Goal: Find specific page/section: Find specific page/section

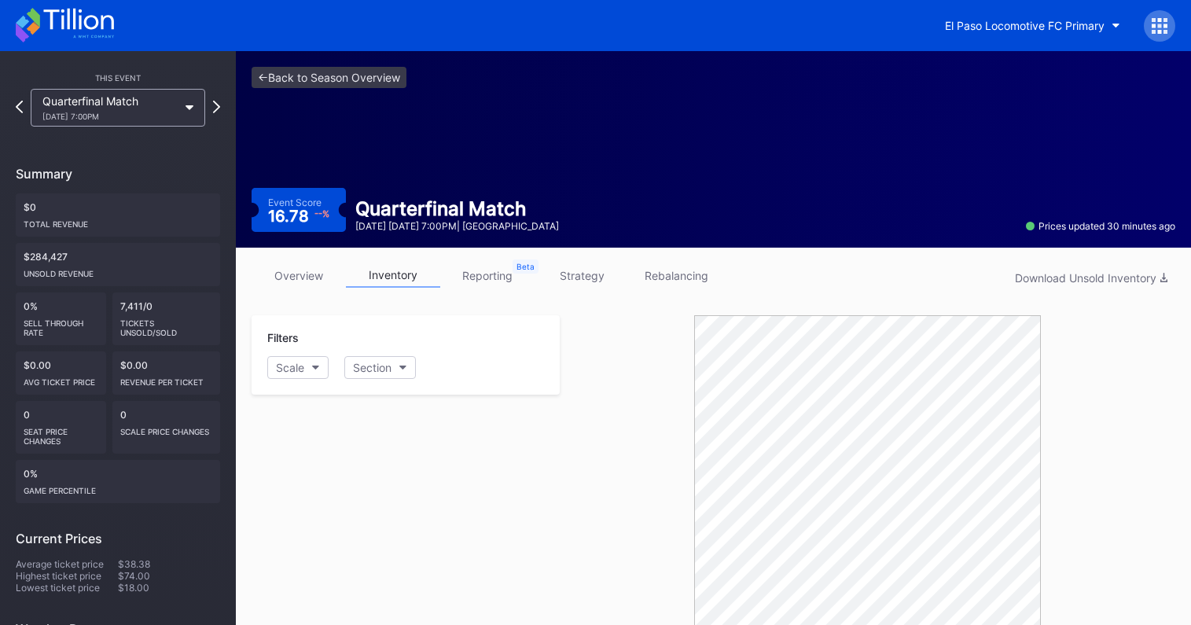
click at [1007, 47] on div "El Paso Locomotive FC Primary" at bounding box center [595, 25] width 1191 height 51
click at [1007, 31] on div "El Paso Locomotive FC Primary" at bounding box center [1025, 25] width 160 height 13
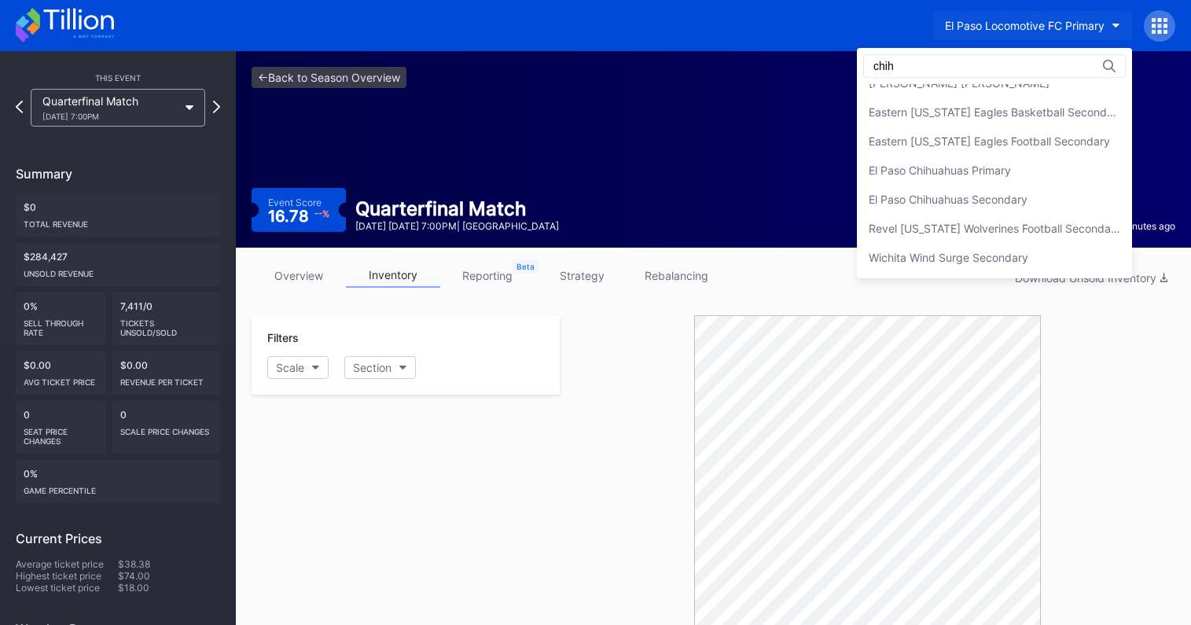
scroll to position [0, 0]
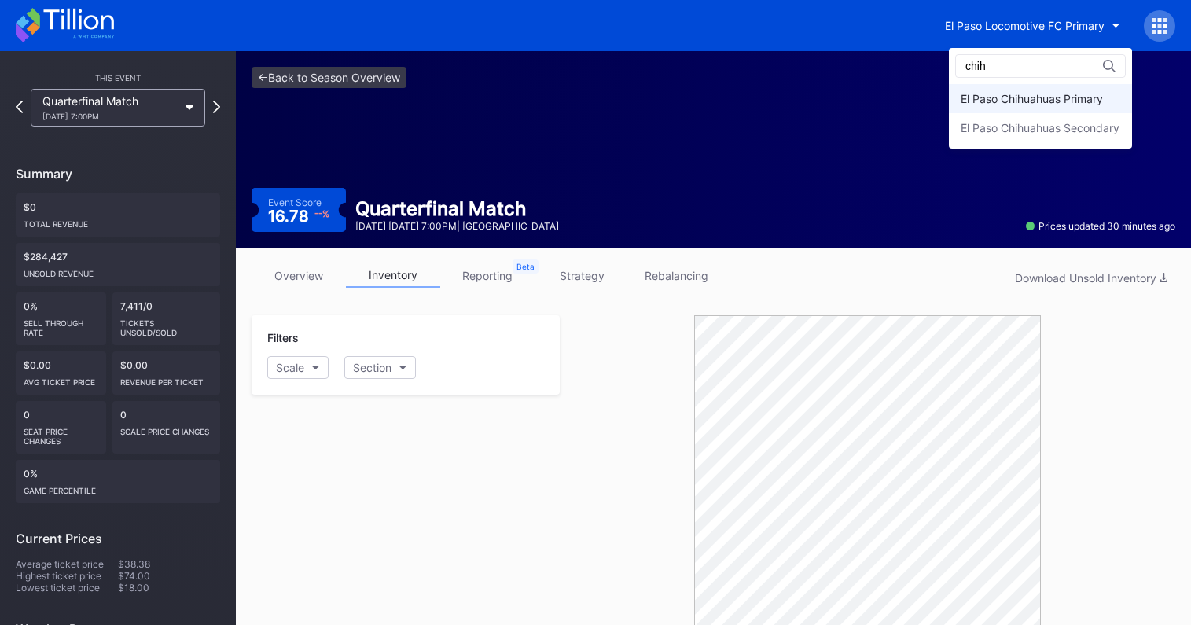
type input "chih"
click at [1031, 94] on div "El Paso Chihuahuas Primary" at bounding box center [1032, 98] width 142 height 13
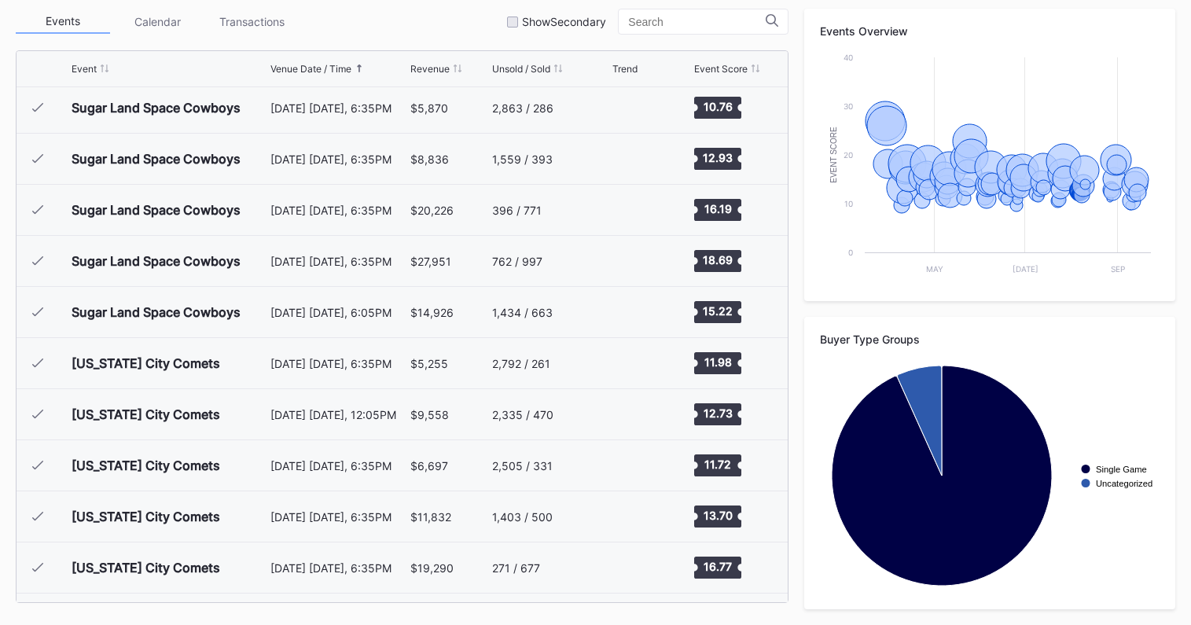
scroll to position [3318, 0]
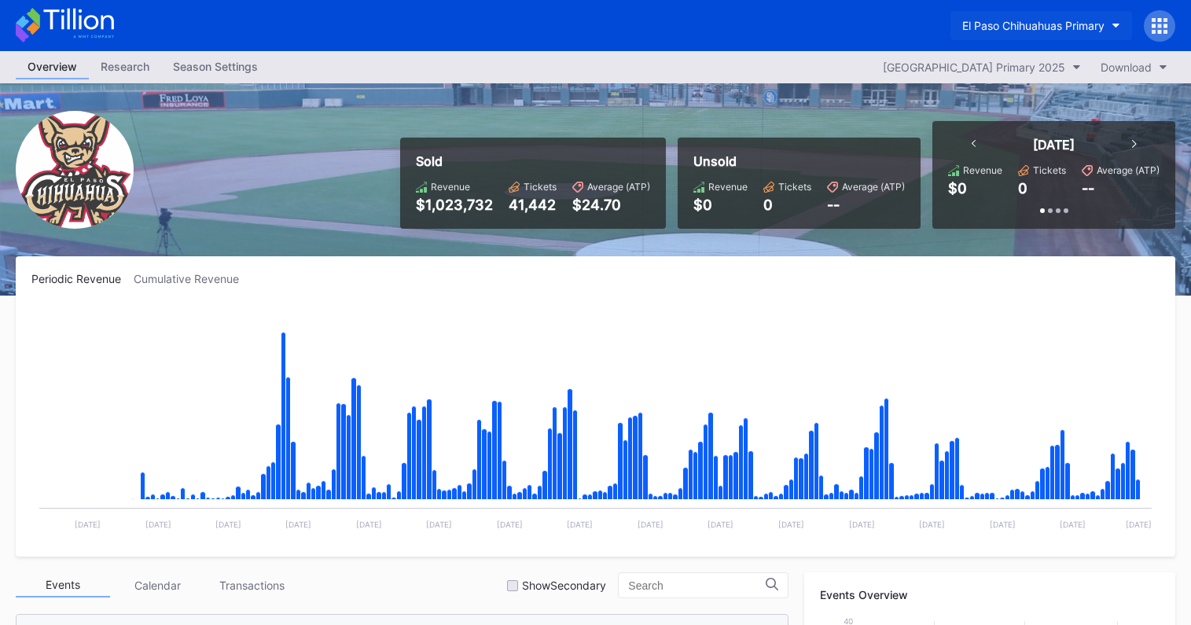
click at [1083, 23] on div "El Paso Chihuahuas Primary" at bounding box center [1033, 25] width 142 height 13
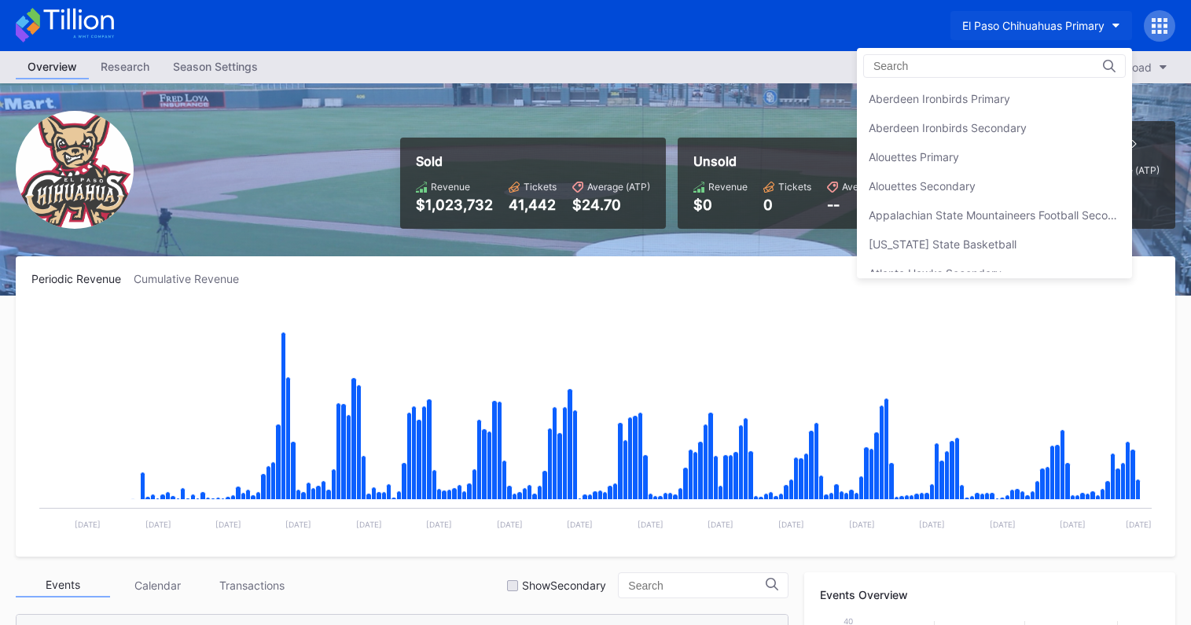
scroll to position [1367, 0]
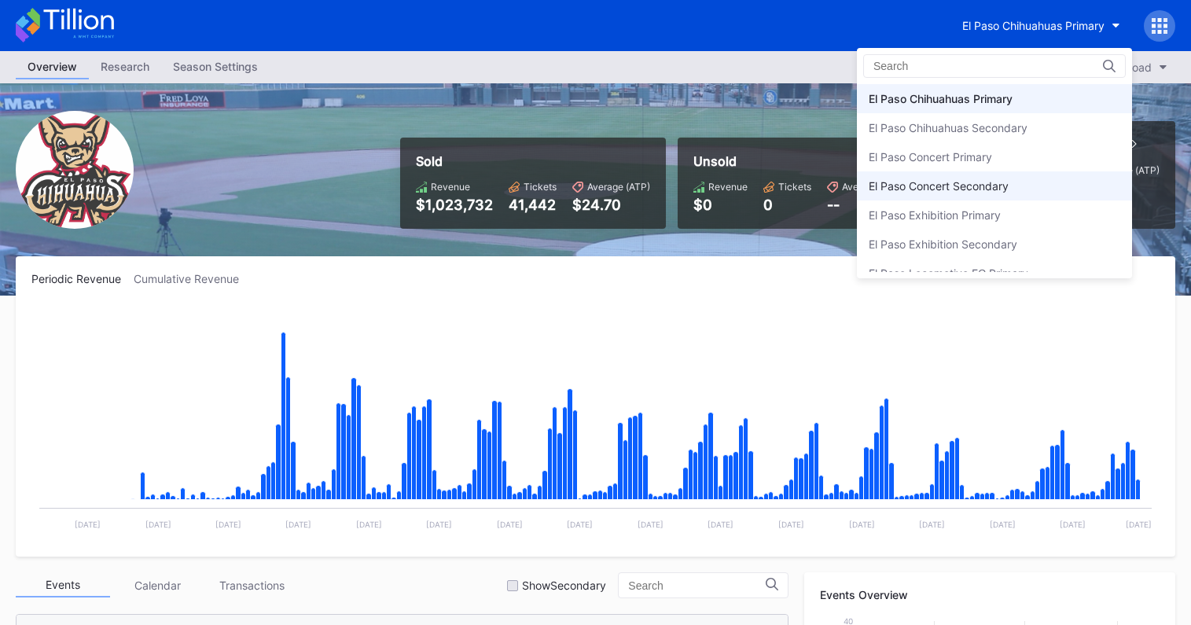
click at [996, 189] on div "El Paso Concert Secondary" at bounding box center [939, 185] width 140 height 13
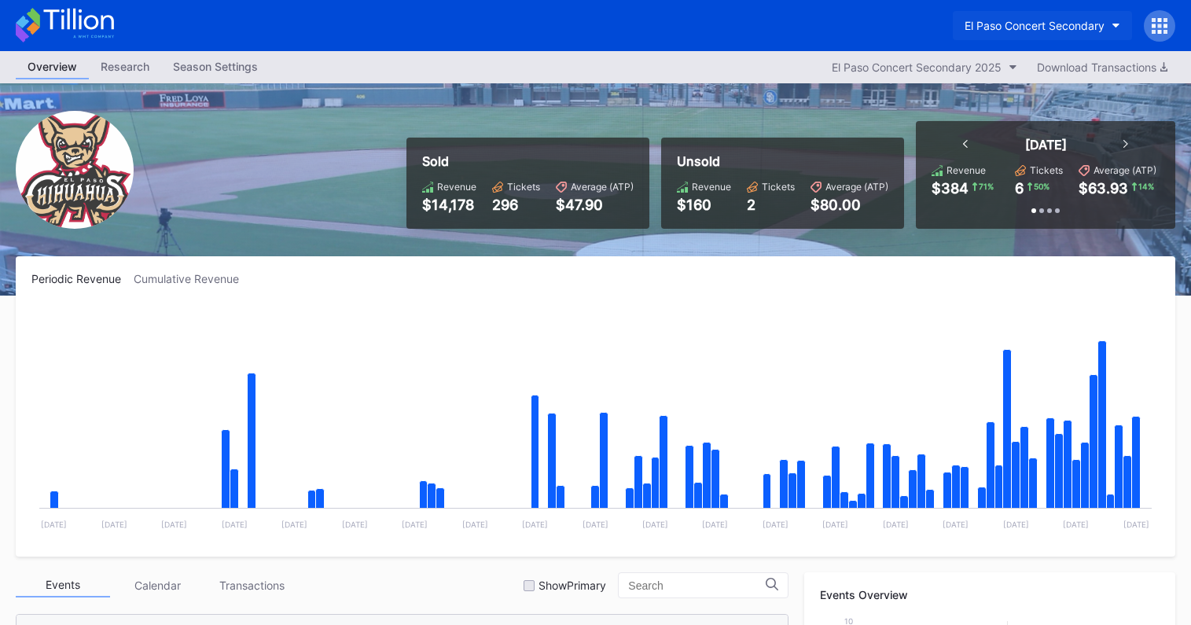
click at [1055, 29] on div "El Paso Concert Secondary" at bounding box center [1035, 25] width 140 height 13
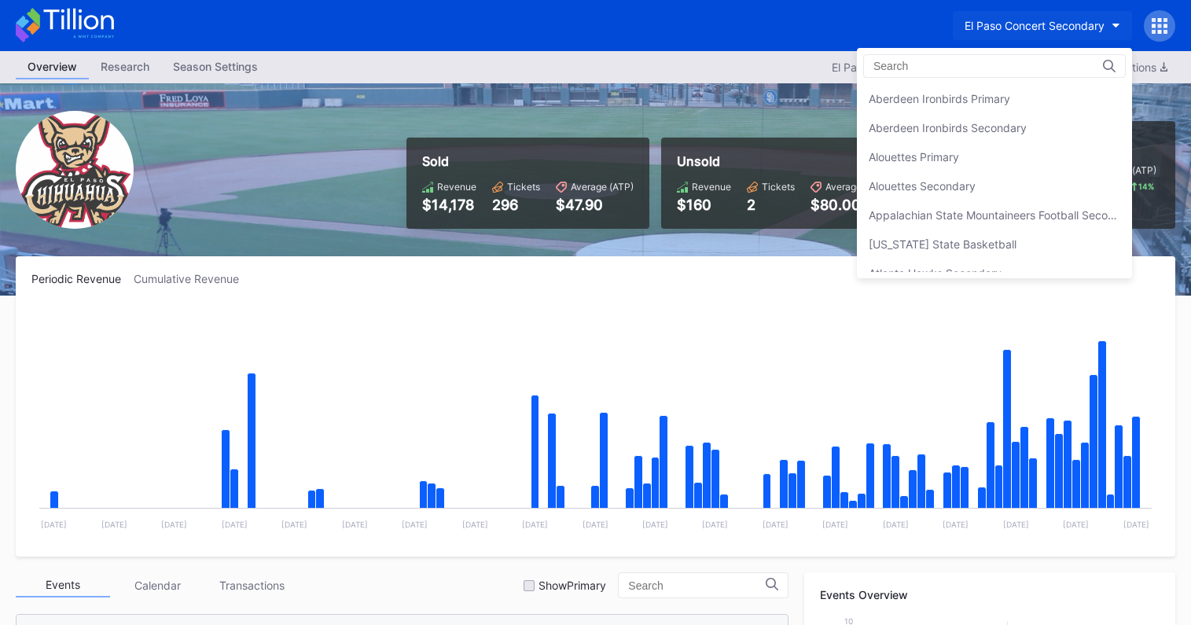
scroll to position [1455, 0]
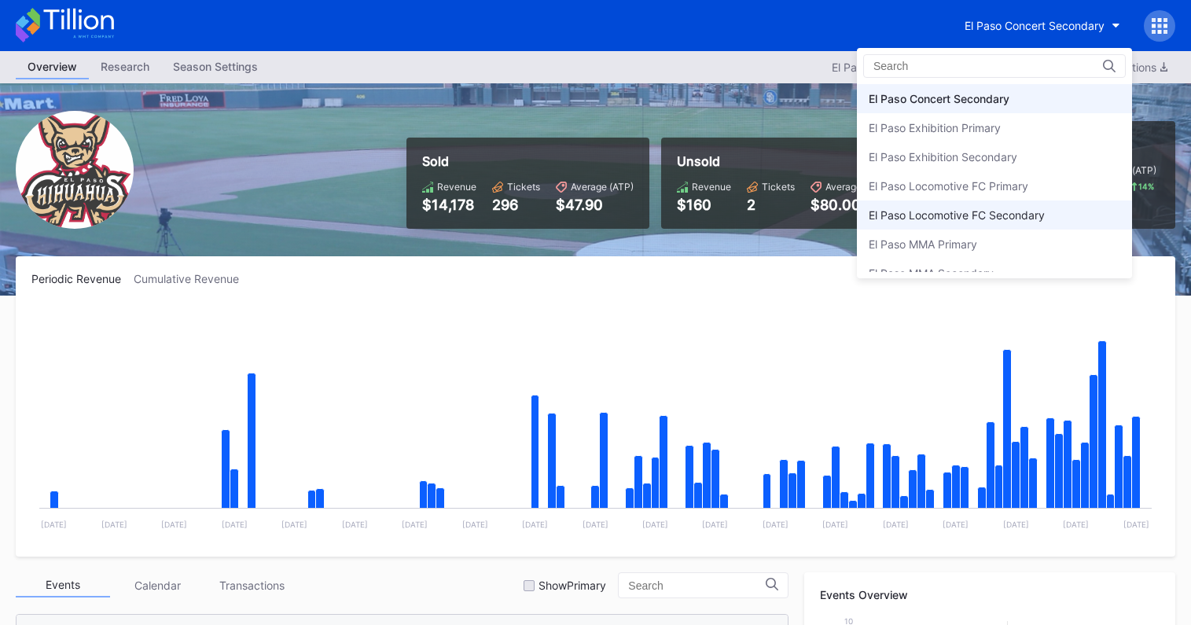
click at [991, 215] on div "El Paso Locomotive FC Secondary" at bounding box center [957, 214] width 176 height 13
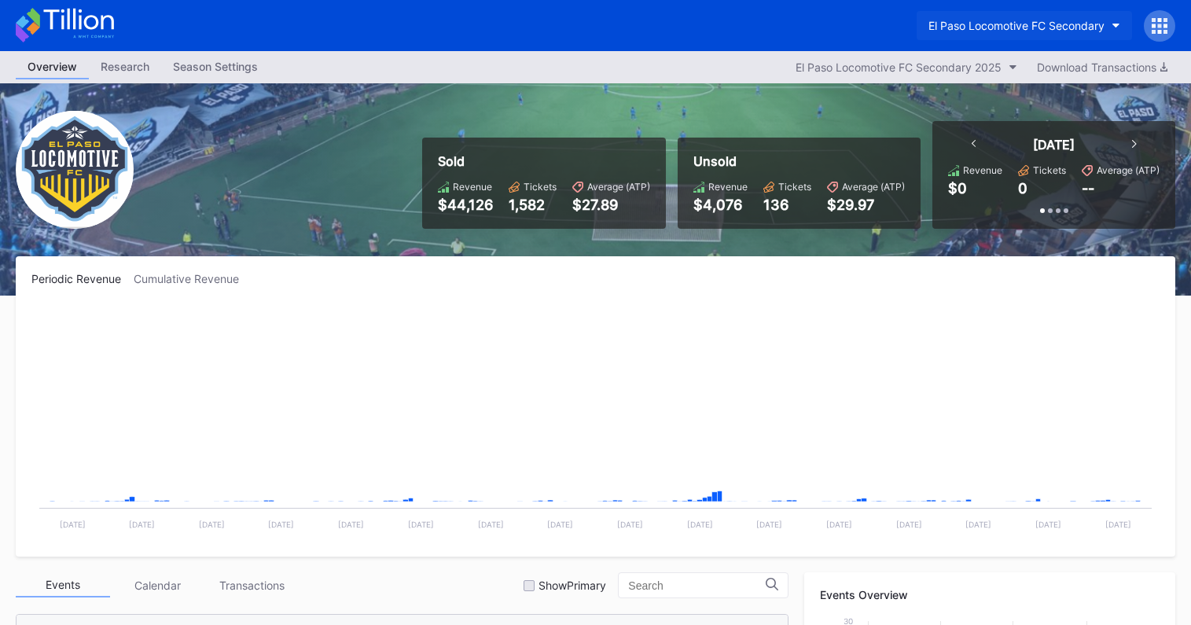
scroll to position [354, 0]
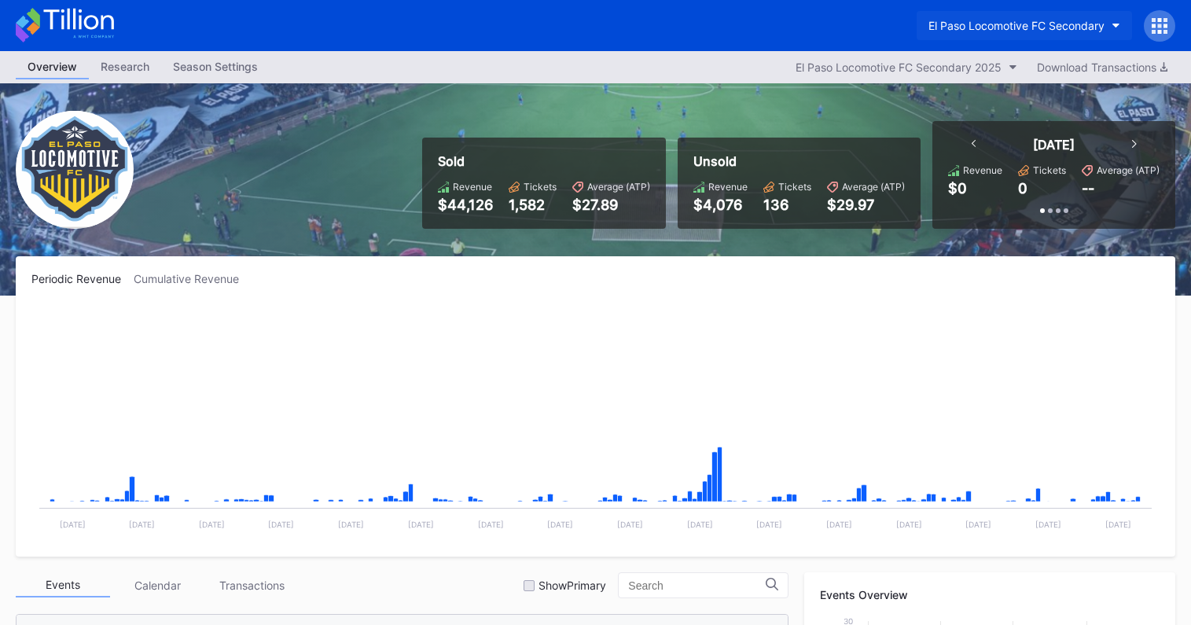
click at [1054, 25] on div "El Paso Locomotive FC Secondary" at bounding box center [1017, 25] width 176 height 13
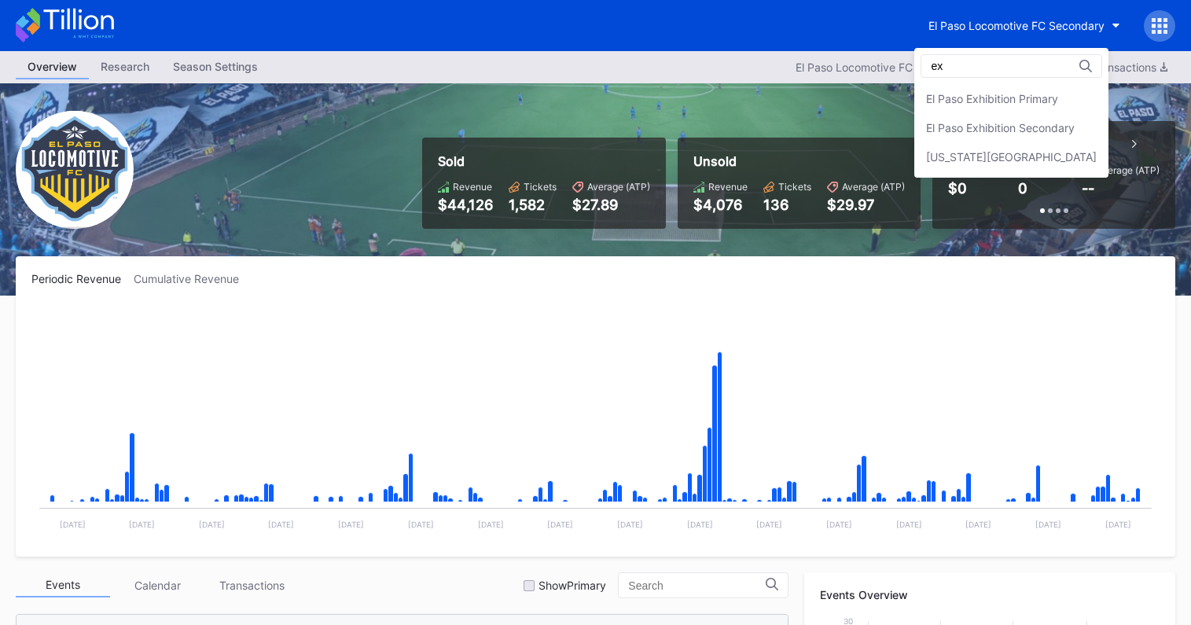
scroll to position [0, 0]
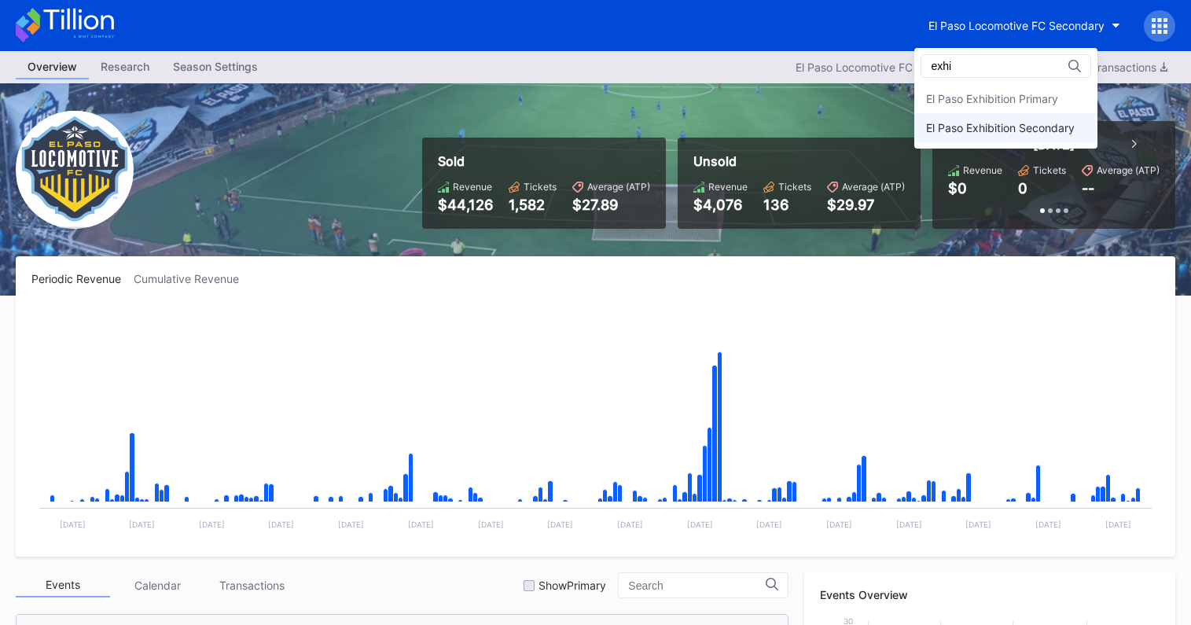
type input "exhi"
click at [1005, 122] on div "El Paso Exhibition Secondary" at bounding box center [1000, 127] width 149 height 13
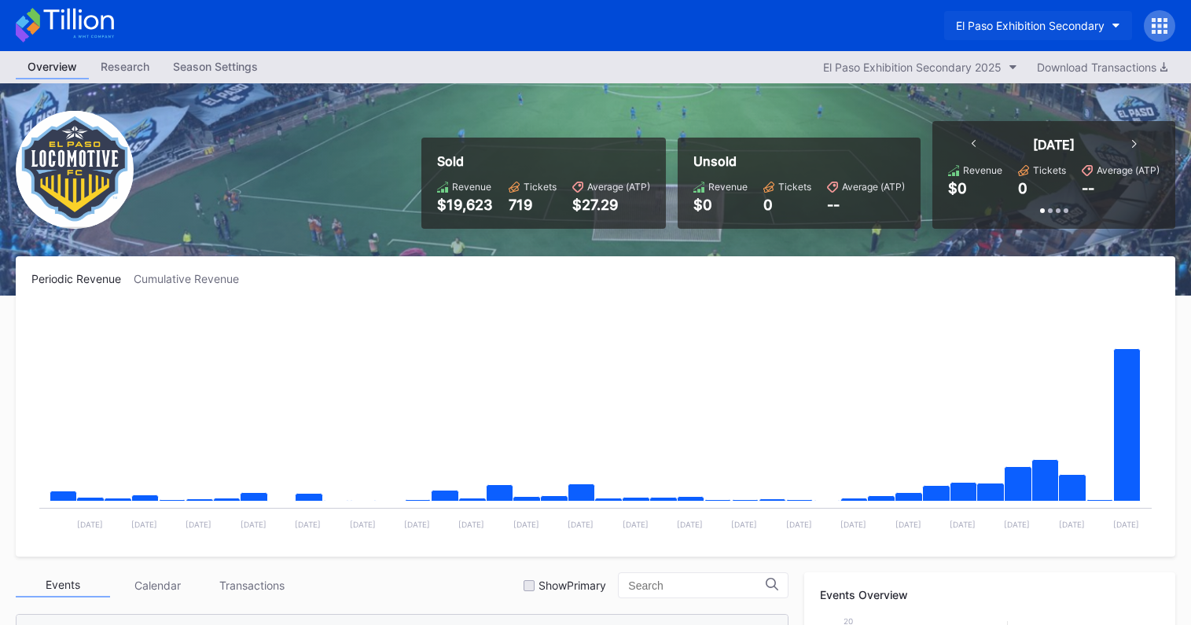
click at [1084, 21] on div "El Paso Exhibition Secondary" at bounding box center [1030, 25] width 149 height 13
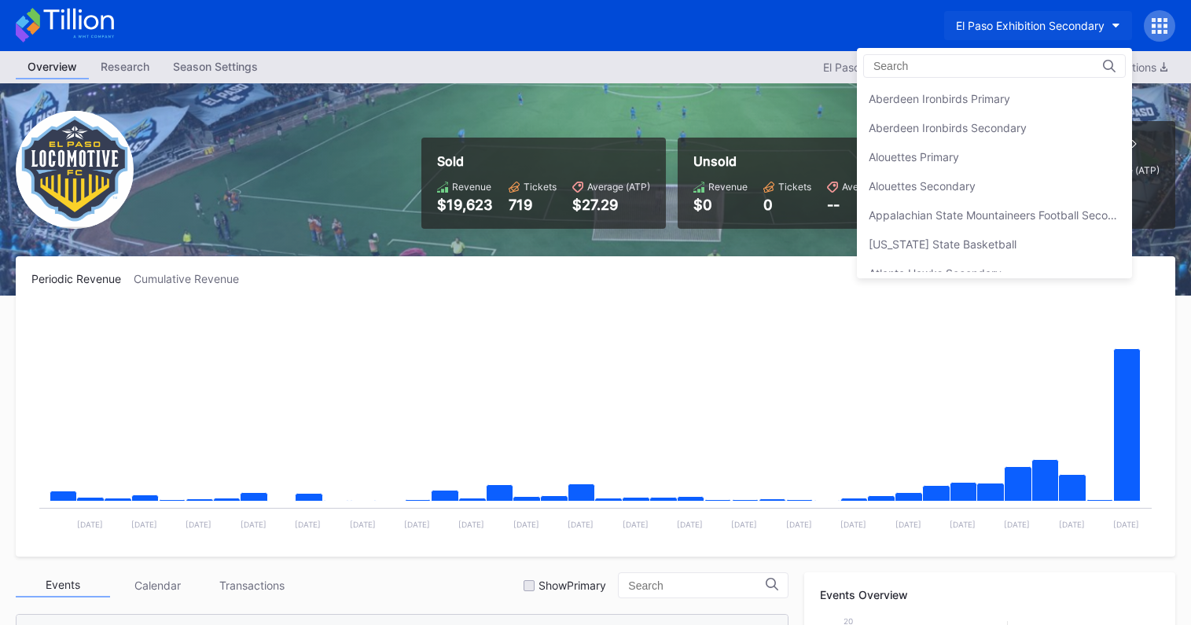
scroll to position [1513, 0]
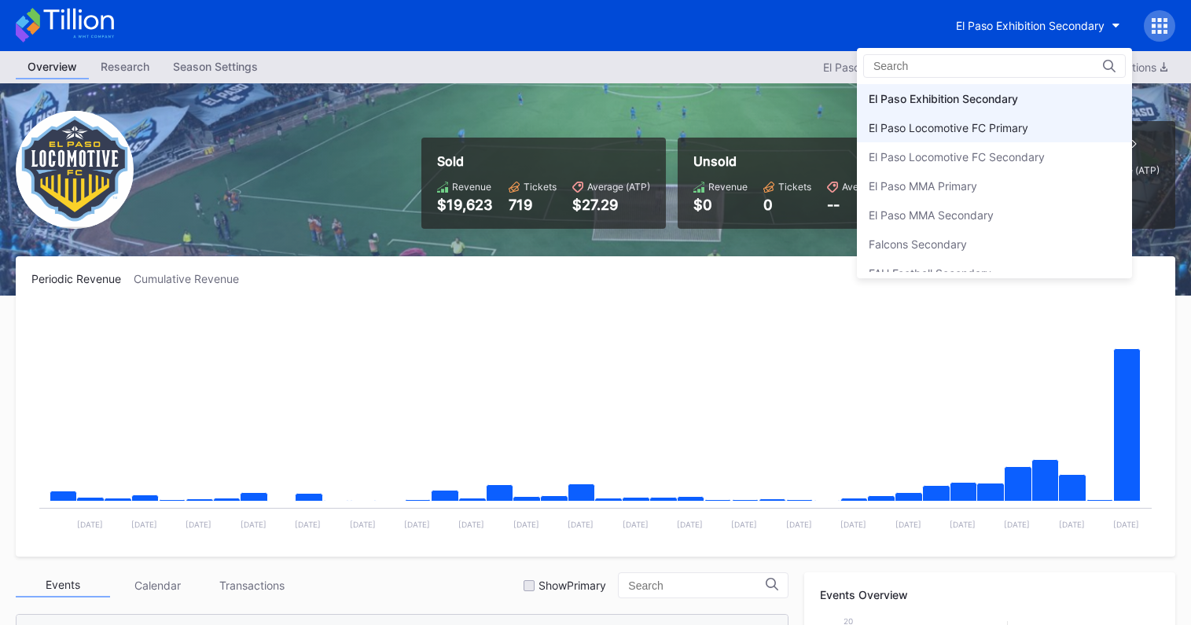
click at [1005, 126] on div "El Paso Locomotive FC Primary" at bounding box center [949, 127] width 160 height 13
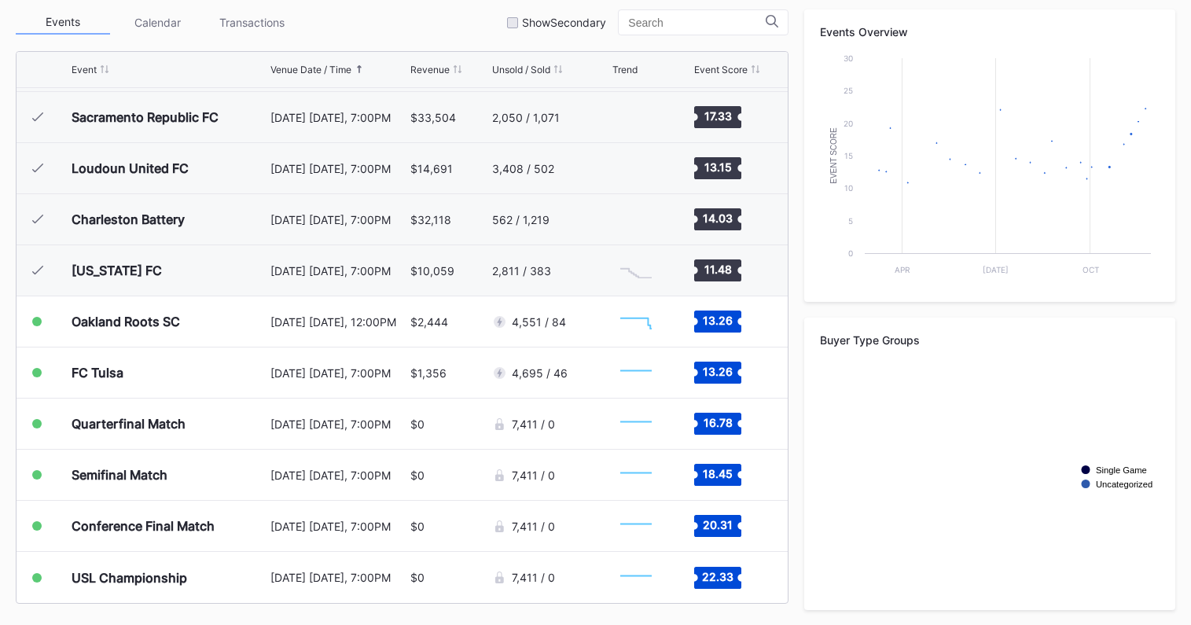
scroll to position [564, 0]
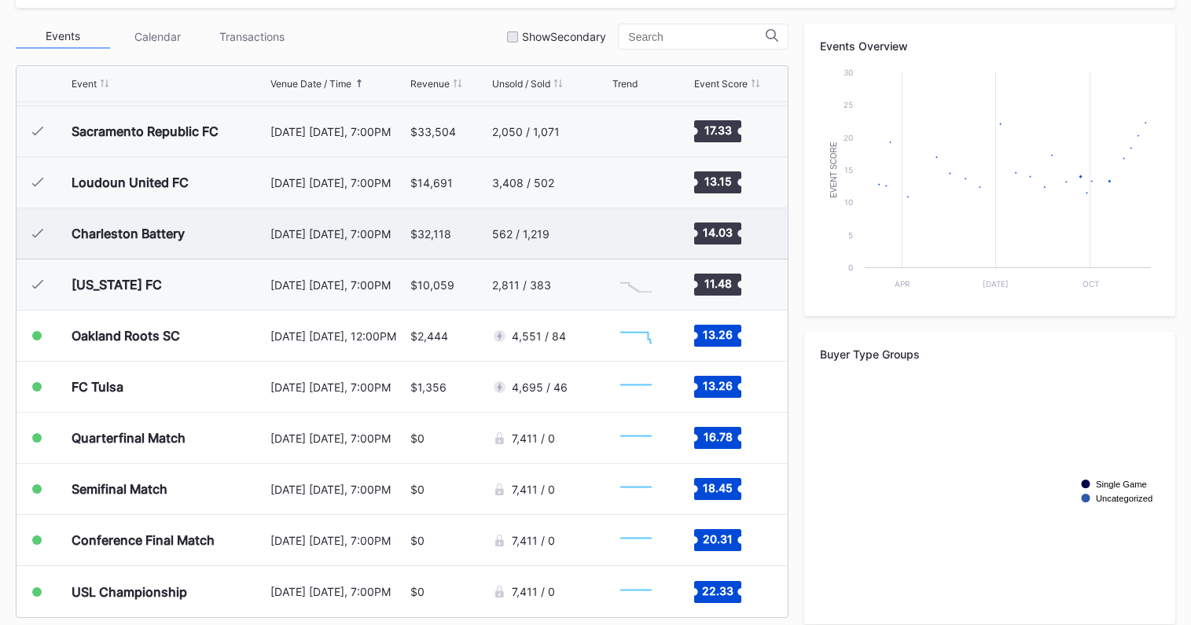
scroll to position [564, 0]
